Goal: Information Seeking & Learning: Learn about a topic

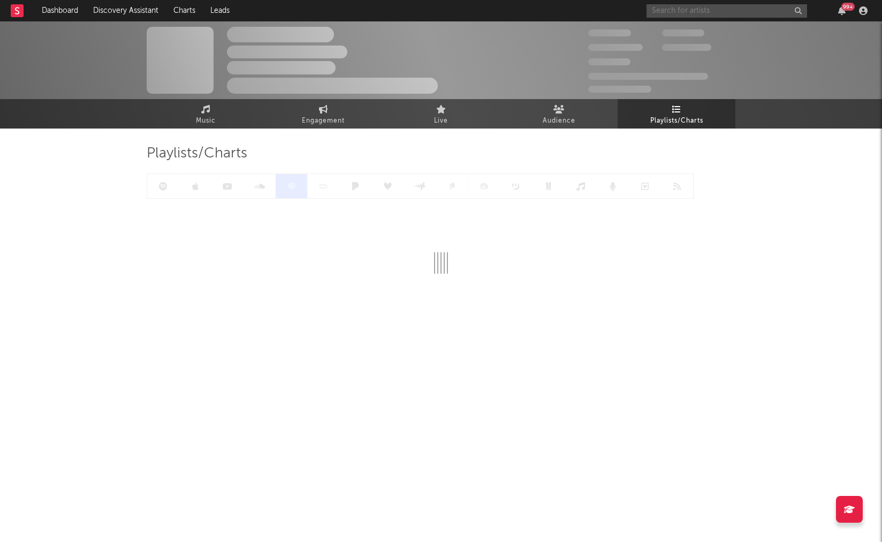
click at [709, 9] on input "text" at bounding box center [726, 10] width 161 height 13
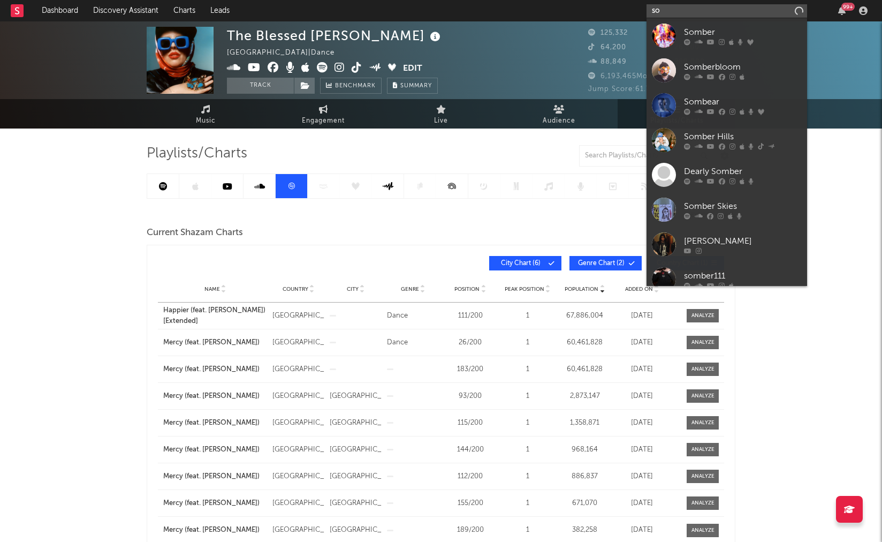
type input "s"
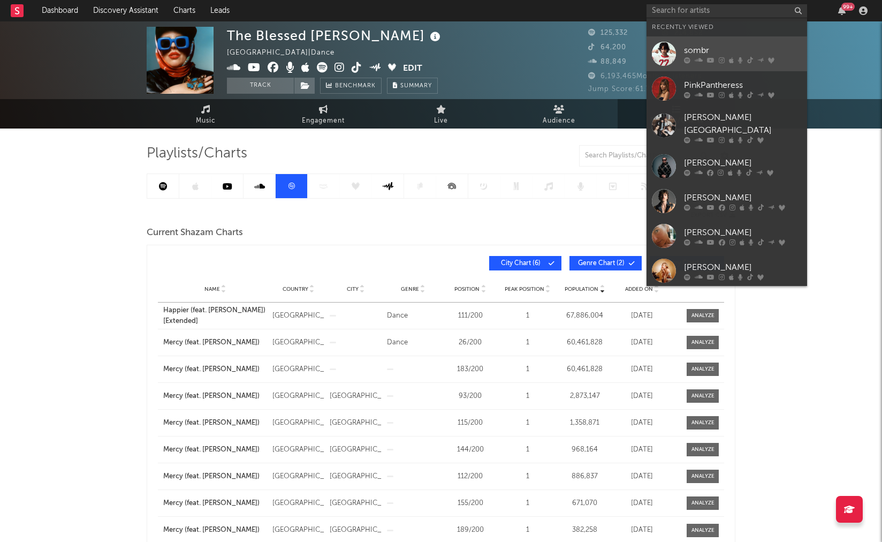
click at [691, 54] on div "sombr" at bounding box center [743, 50] width 118 height 13
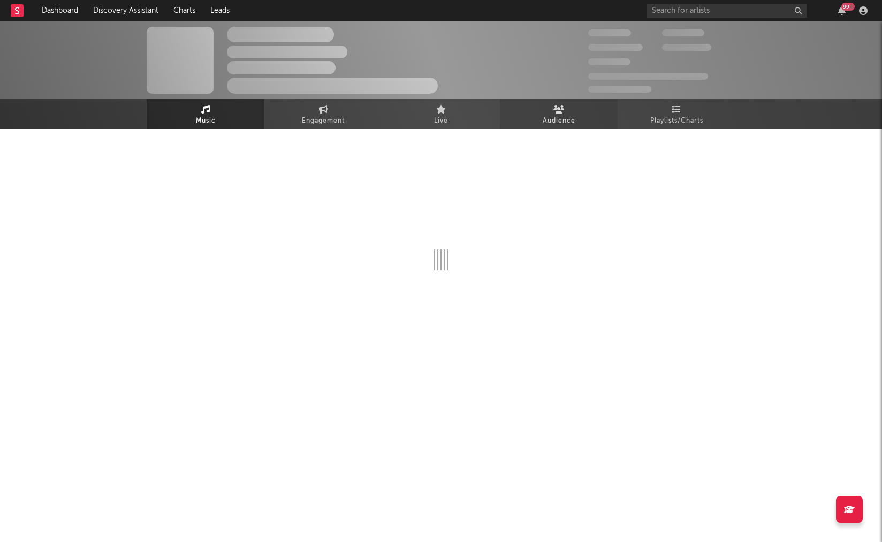
click at [563, 111] on icon at bounding box center [558, 109] width 11 height 9
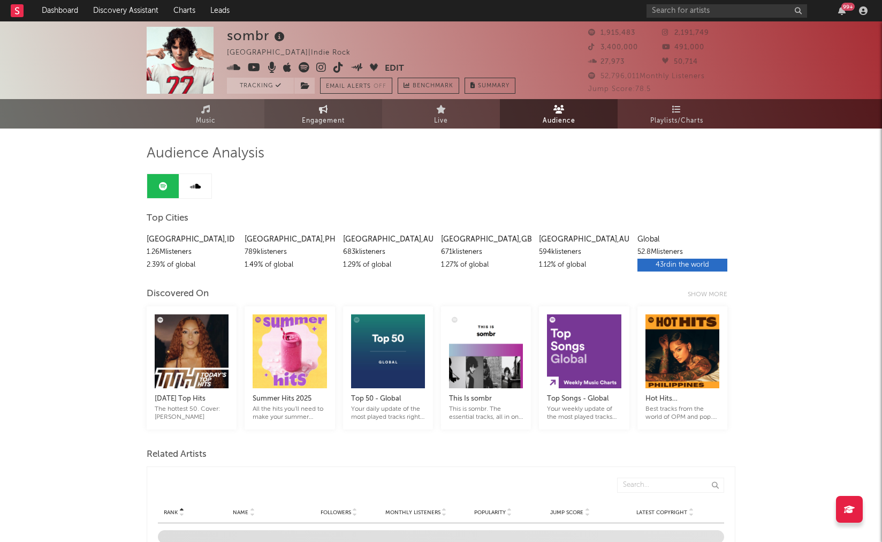
click at [333, 123] on span "Engagement" at bounding box center [323, 121] width 43 height 13
select select "1w"
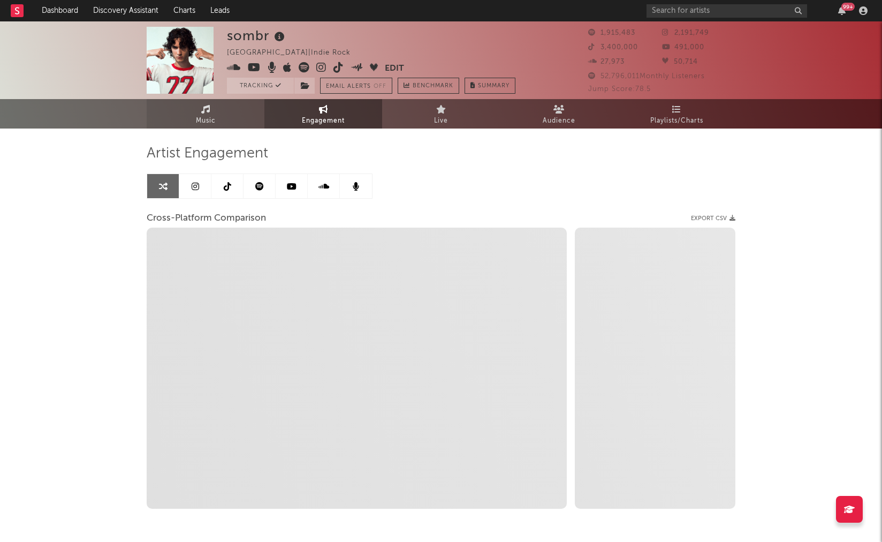
click at [201, 105] on icon at bounding box center [205, 109] width 9 height 9
select select "6m"
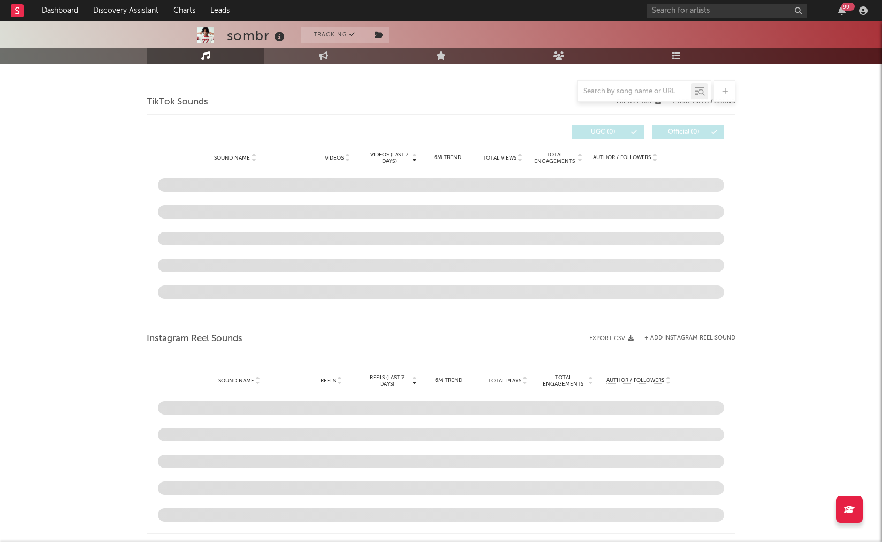
scroll to position [703, 0]
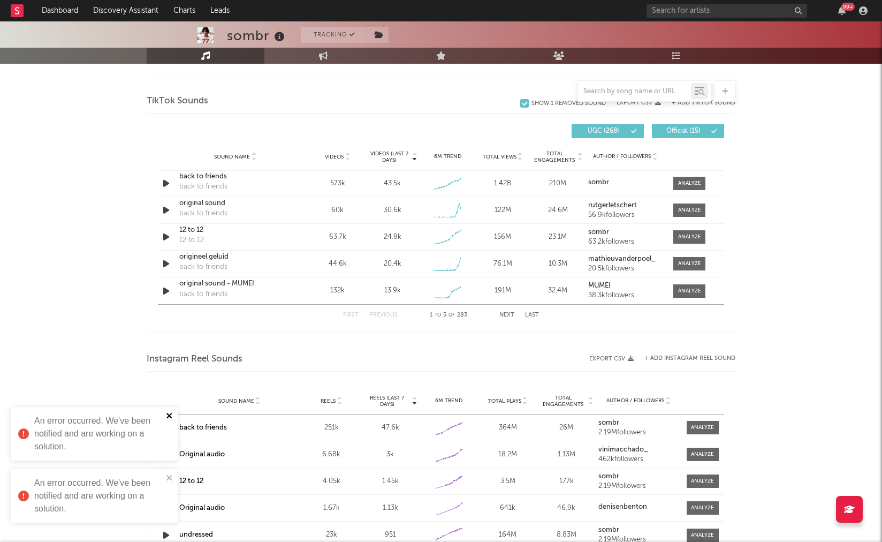
click at [169, 413] on icon "close" at bounding box center [169, 415] width 7 height 9
click at [169, 476] on icon "close" at bounding box center [169, 477] width 7 height 9
